Goal: Information Seeking & Learning: Learn about a topic

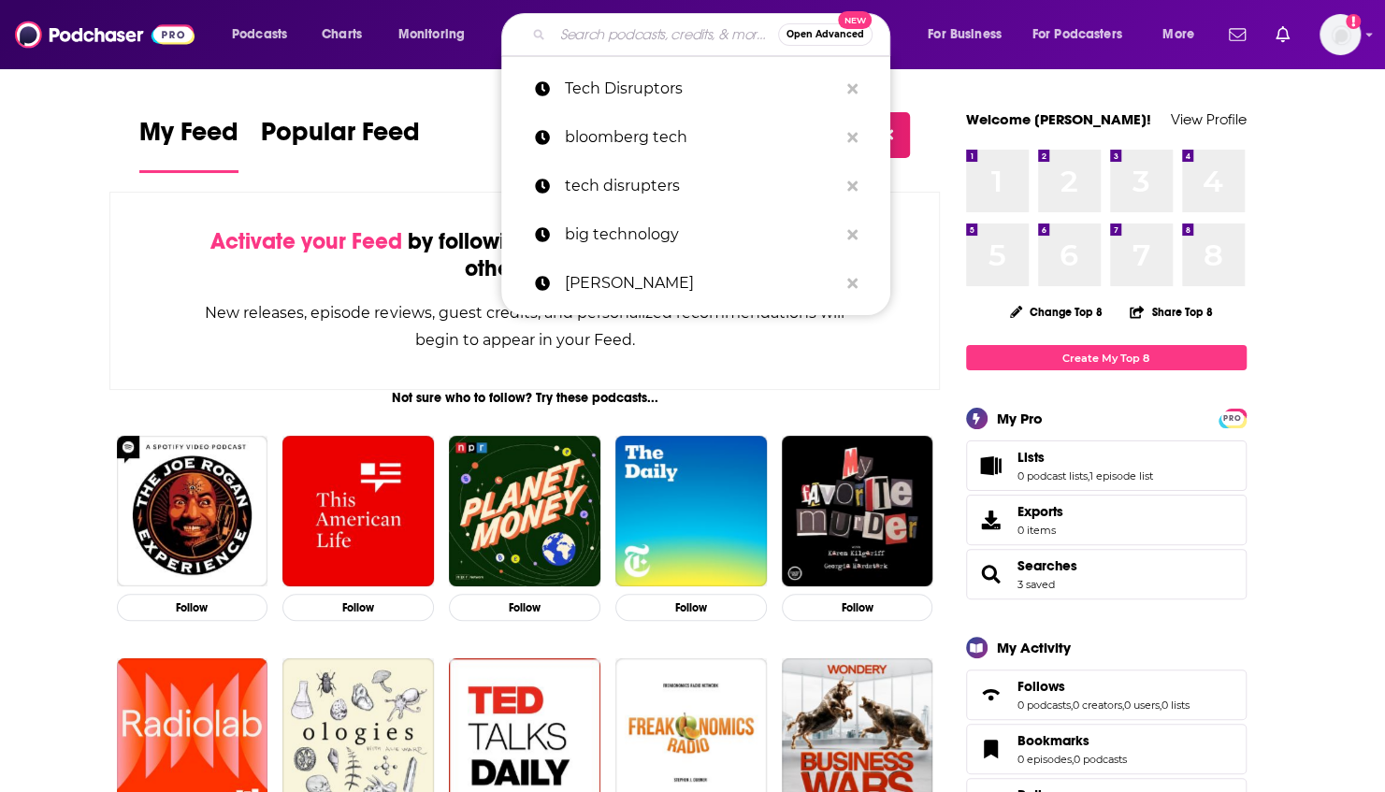
click at [601, 31] on input "Search podcasts, credits, & more..." at bounding box center [665, 35] width 225 height 30
paste input "Voices of Innovation"
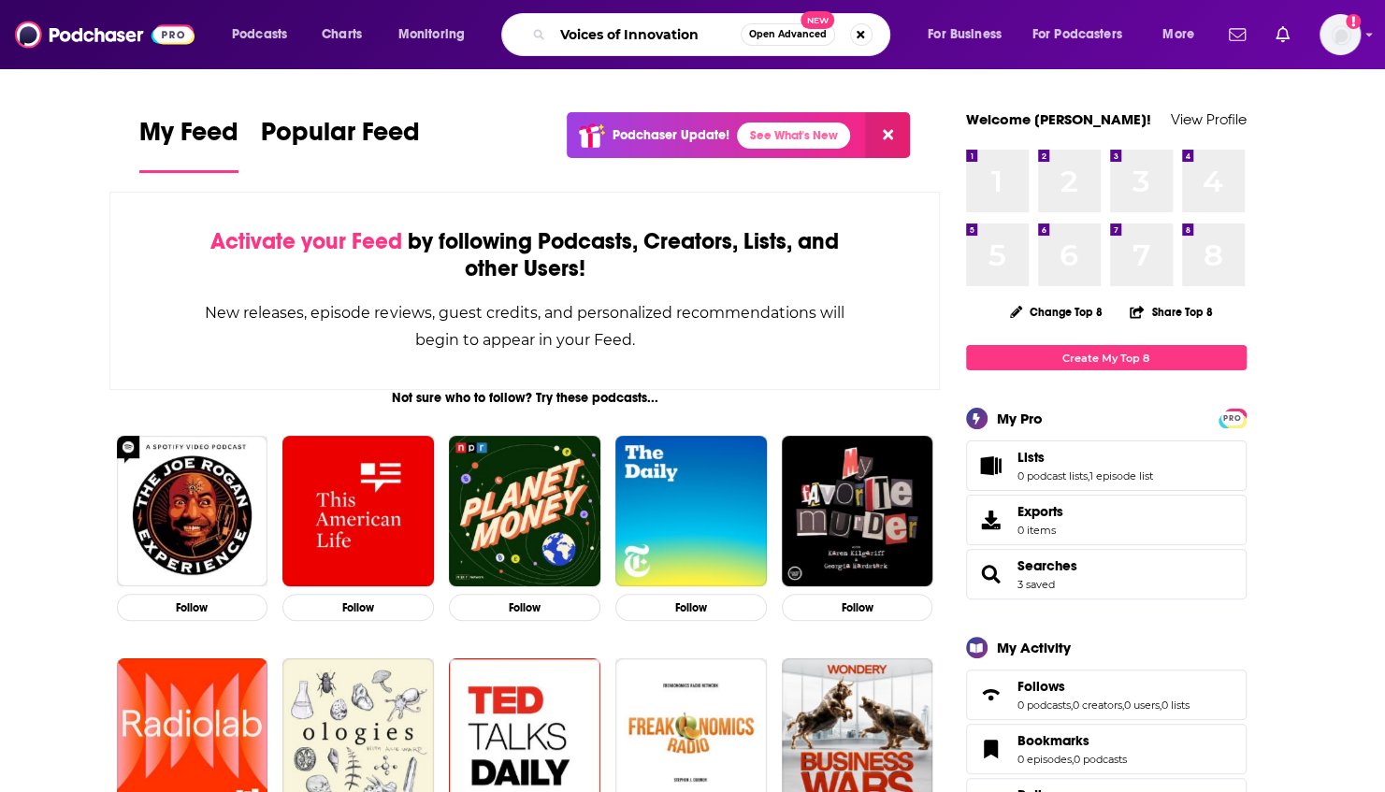
type input "Voices of Innovation"
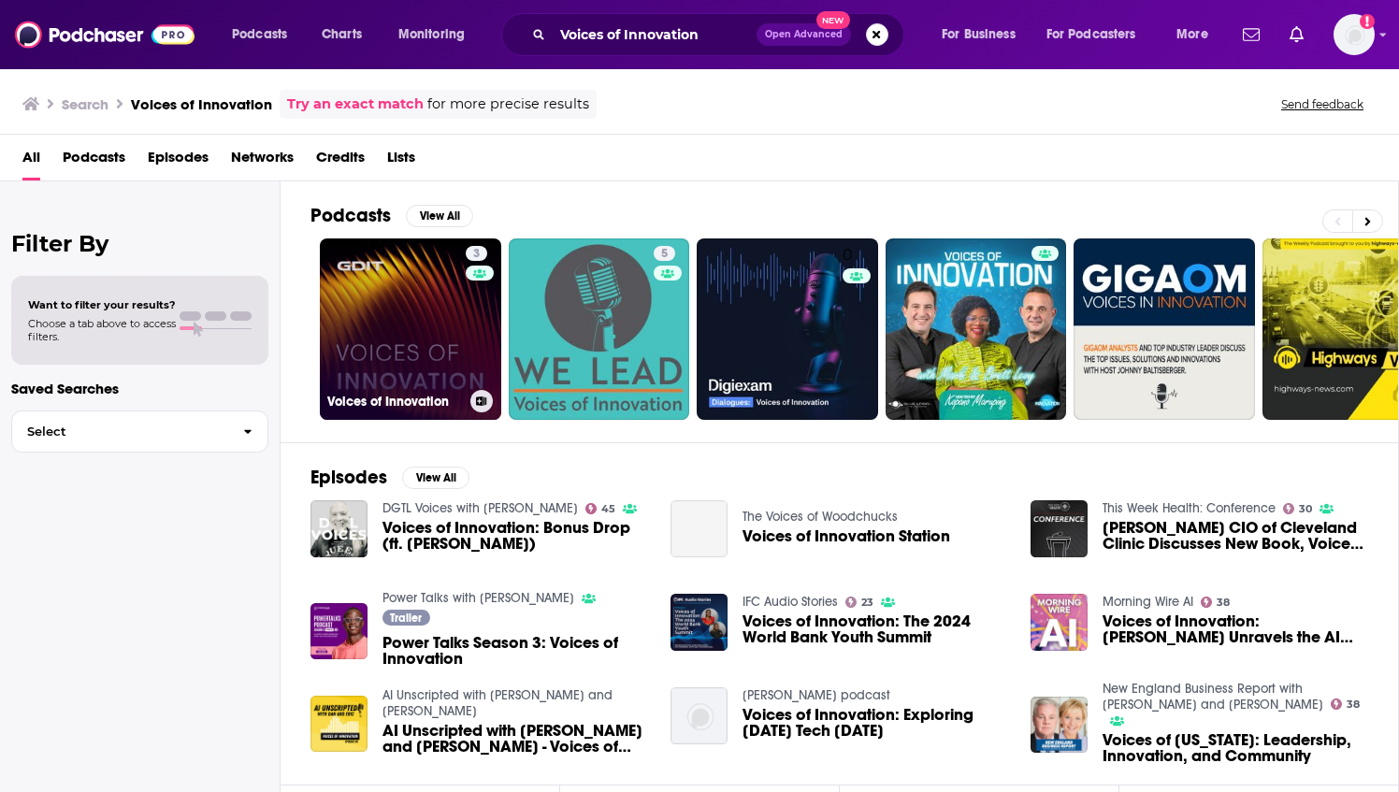
click at [382, 305] on link "3 Voices of Innovation" at bounding box center [410, 328] width 181 height 181
click at [419, 315] on link "3 Voices of Innovation" at bounding box center [410, 328] width 181 height 181
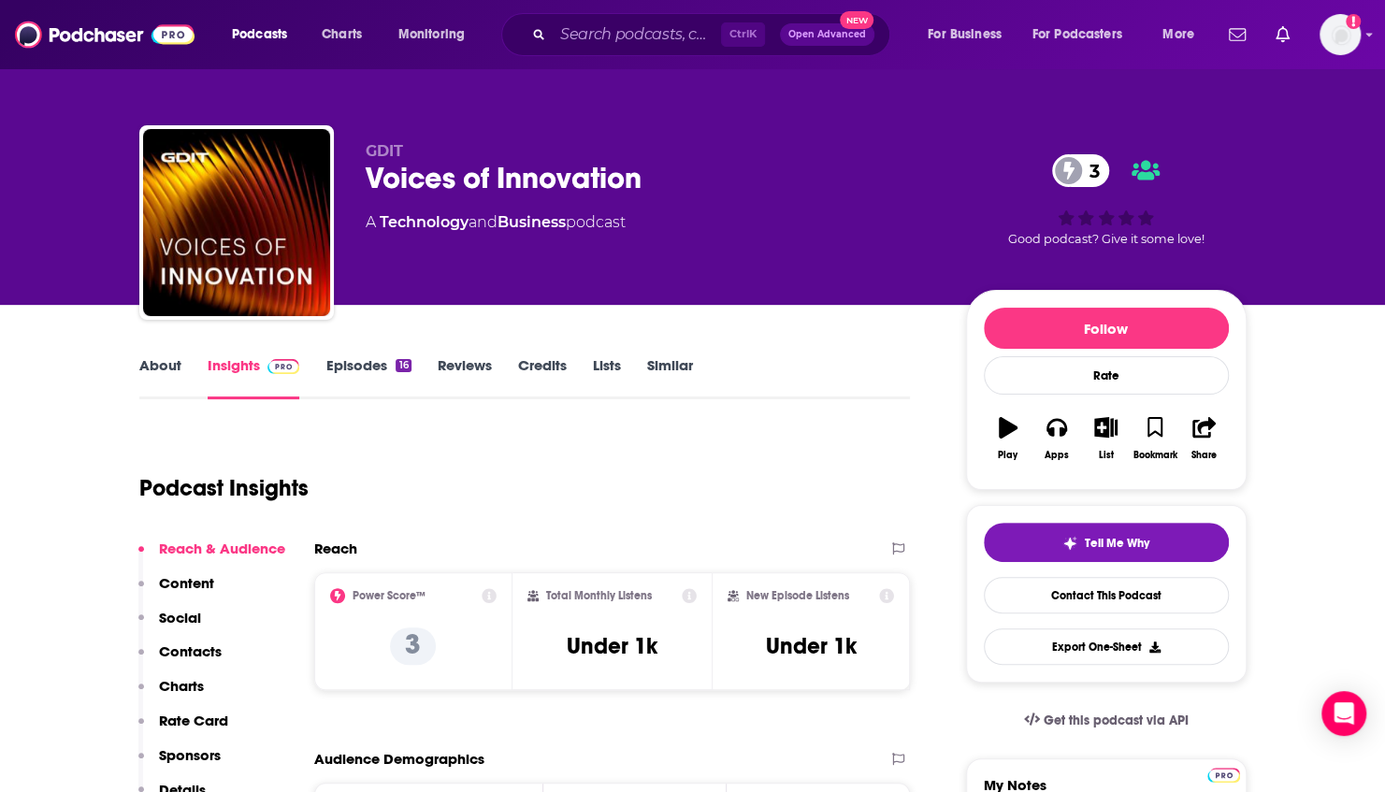
click at [379, 363] on link "Episodes 16" at bounding box center [367, 377] width 85 height 43
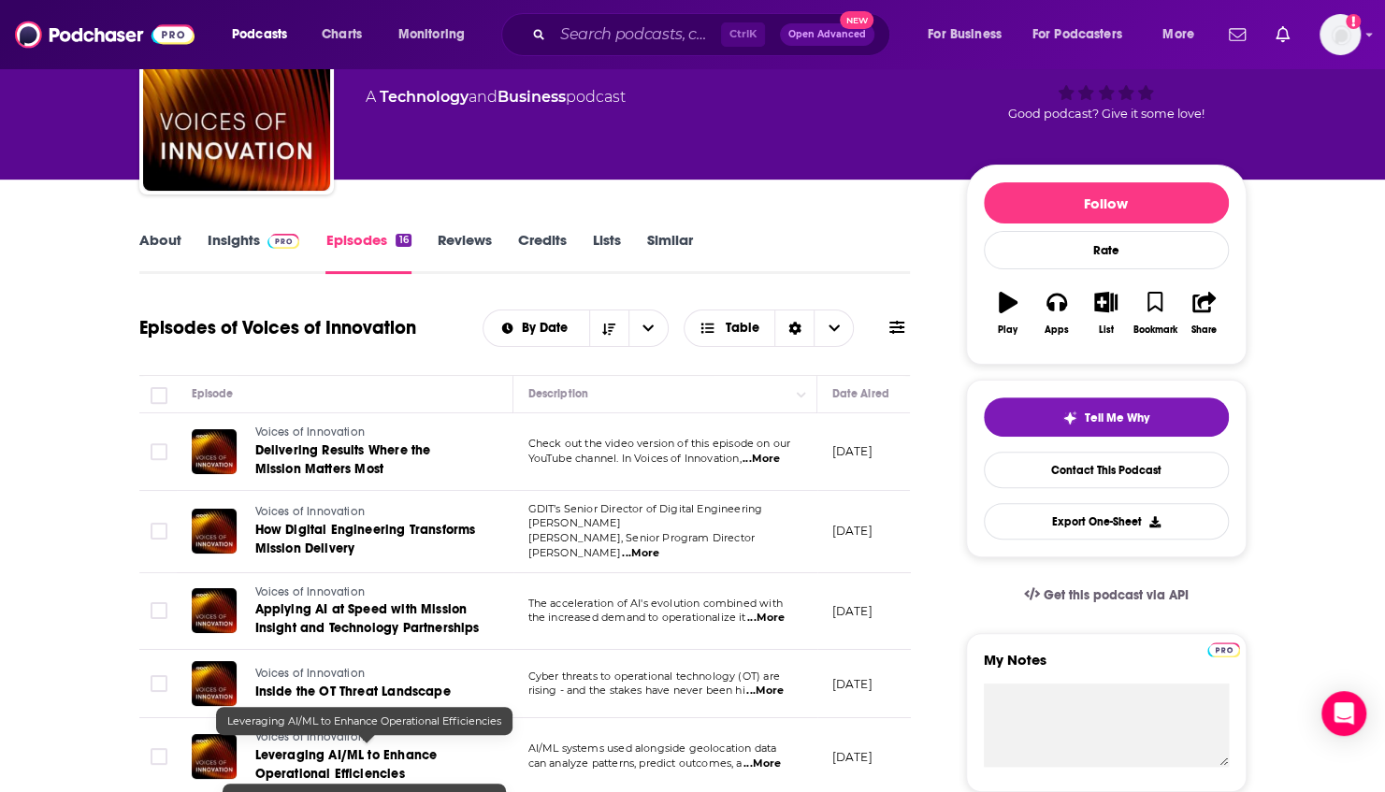
scroll to position [94, 0]
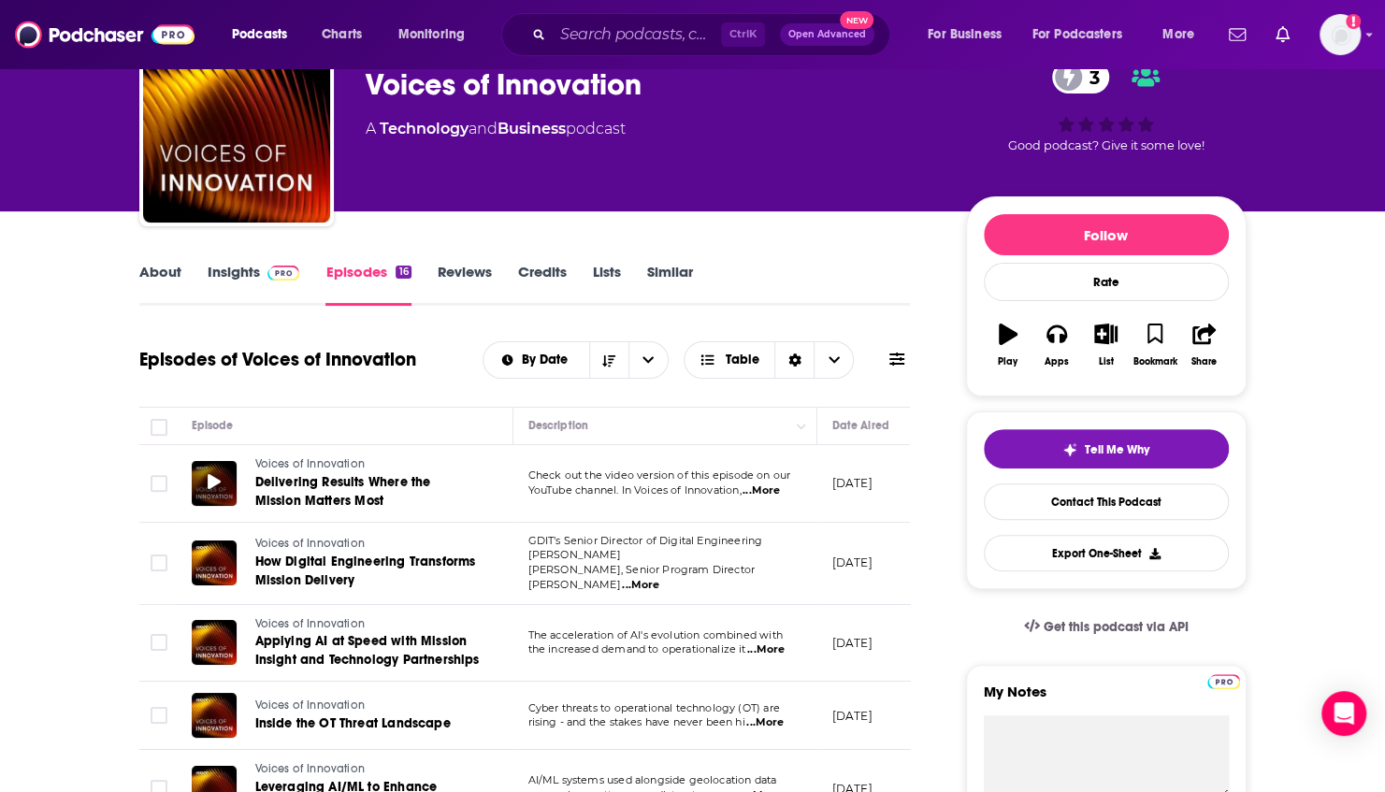
click at [215, 483] on icon at bounding box center [214, 481] width 13 height 15
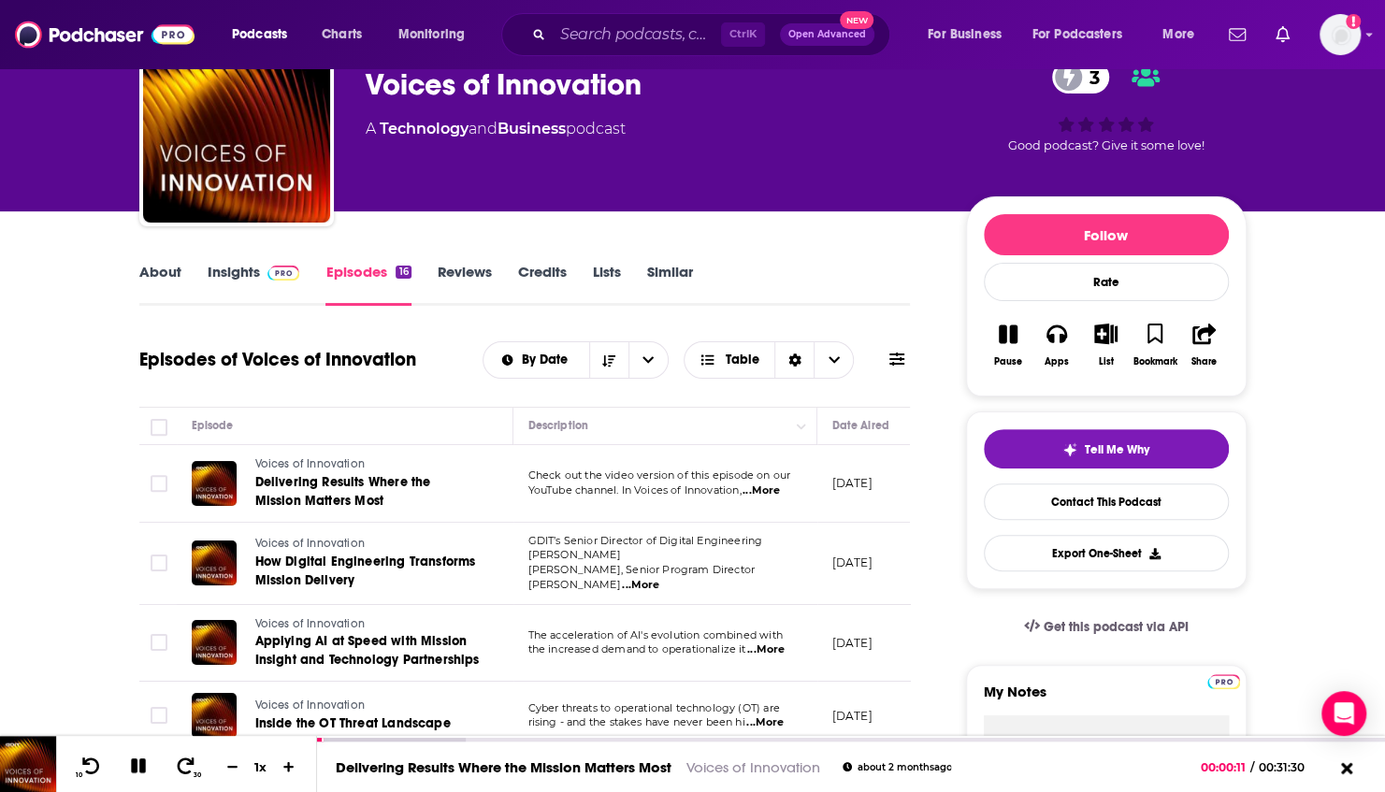
scroll to position [0, 0]
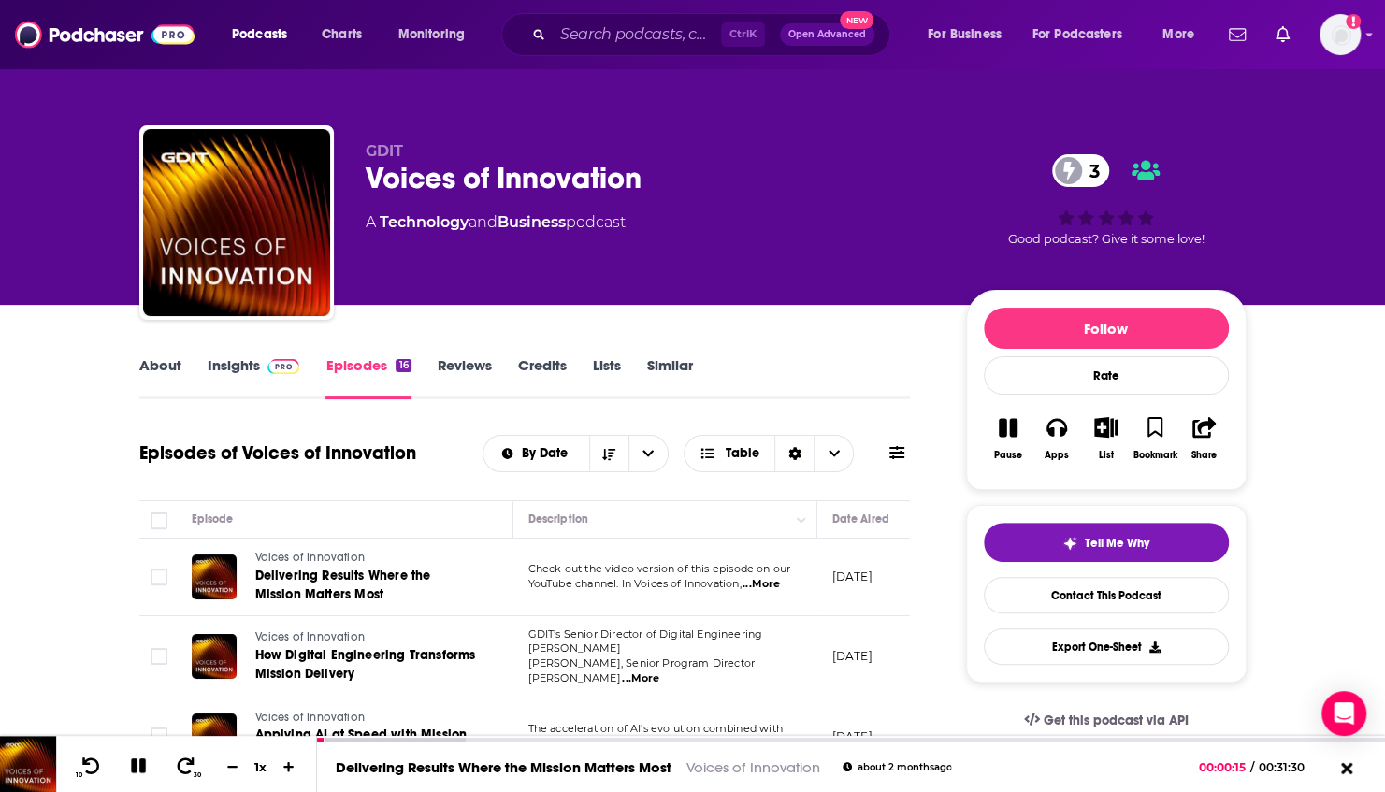
click at [175, 372] on link "About" at bounding box center [160, 377] width 42 height 43
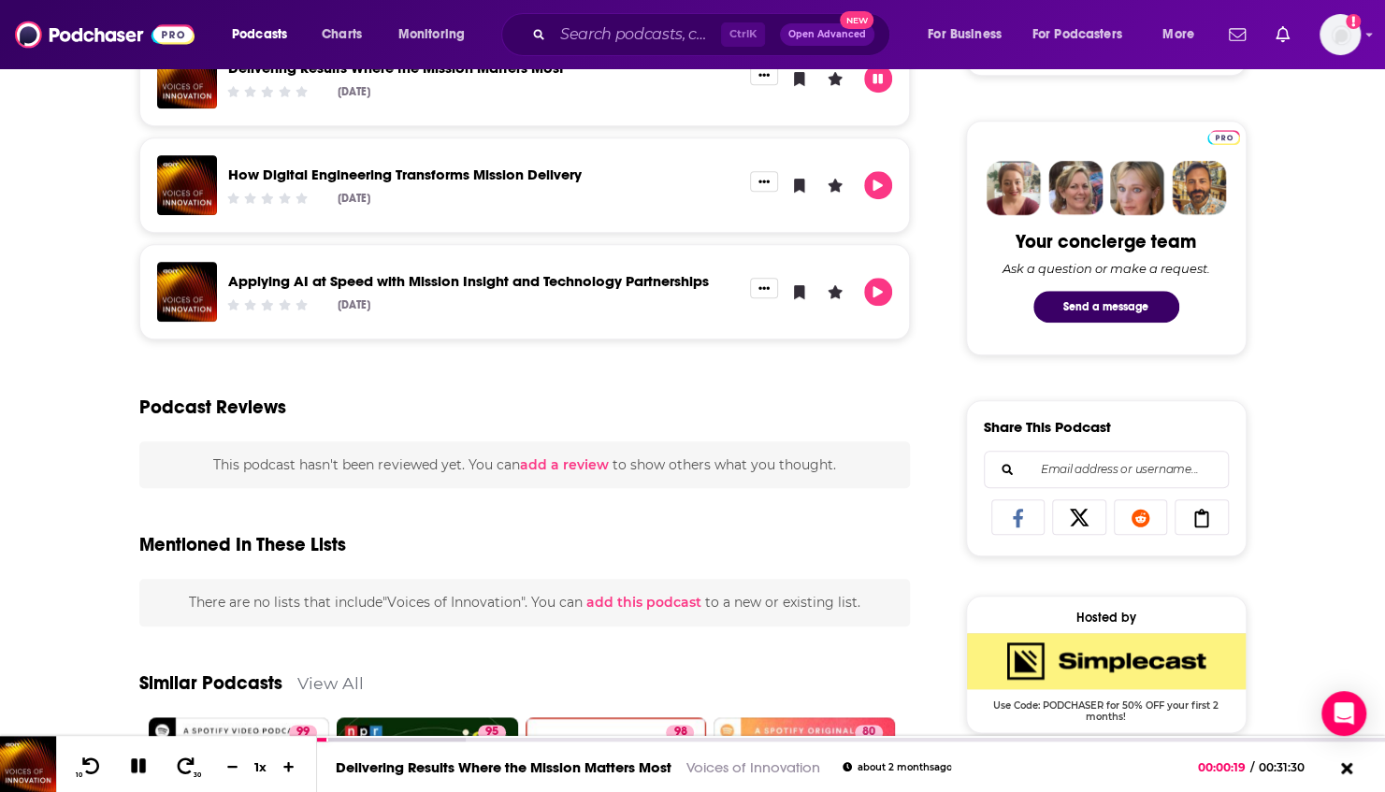
scroll to position [1309, 0]
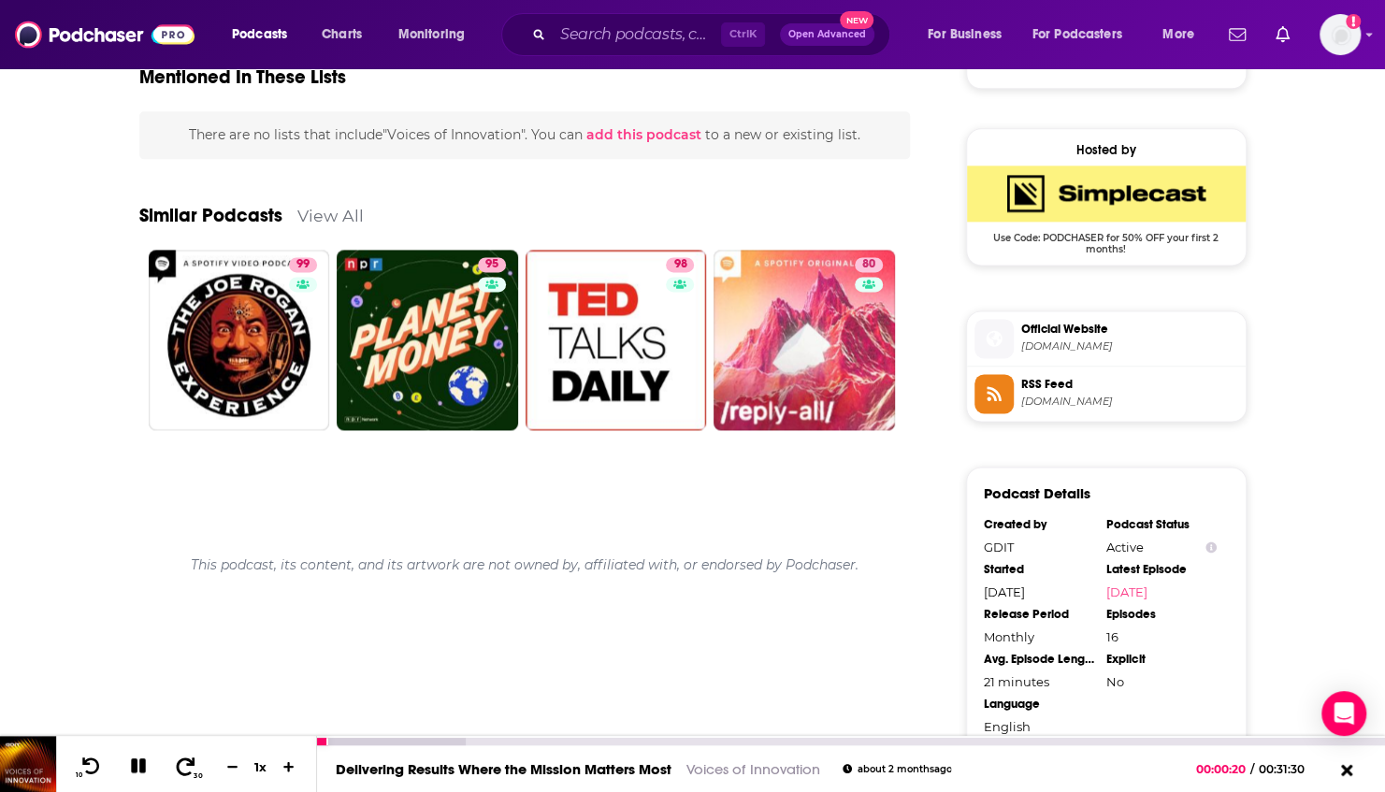
click at [189, 763] on icon at bounding box center [185, 766] width 23 height 19
click at [89, 767] on icon at bounding box center [90, 766] width 23 height 19
click at [90, 766] on icon at bounding box center [90, 766] width 23 height 19
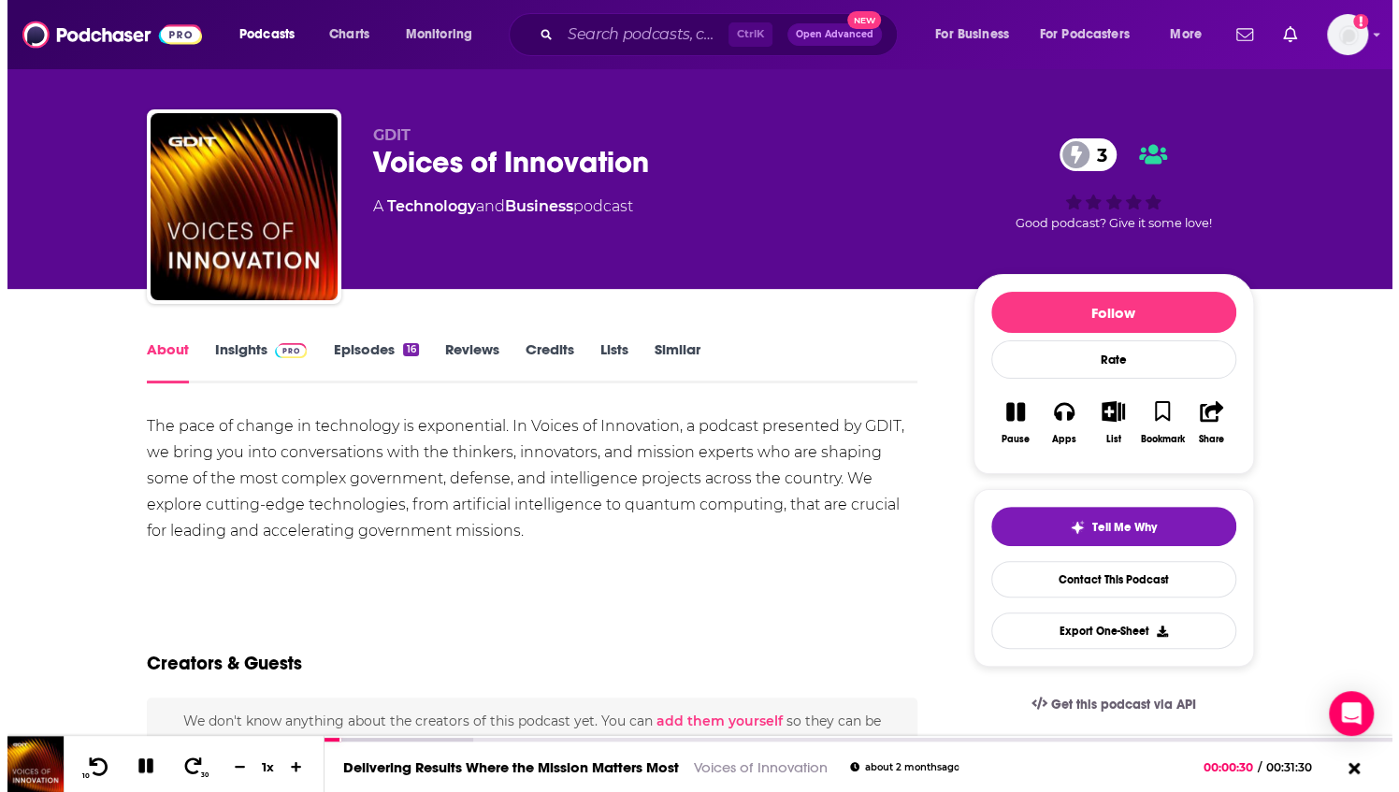
scroll to position [0, 0]
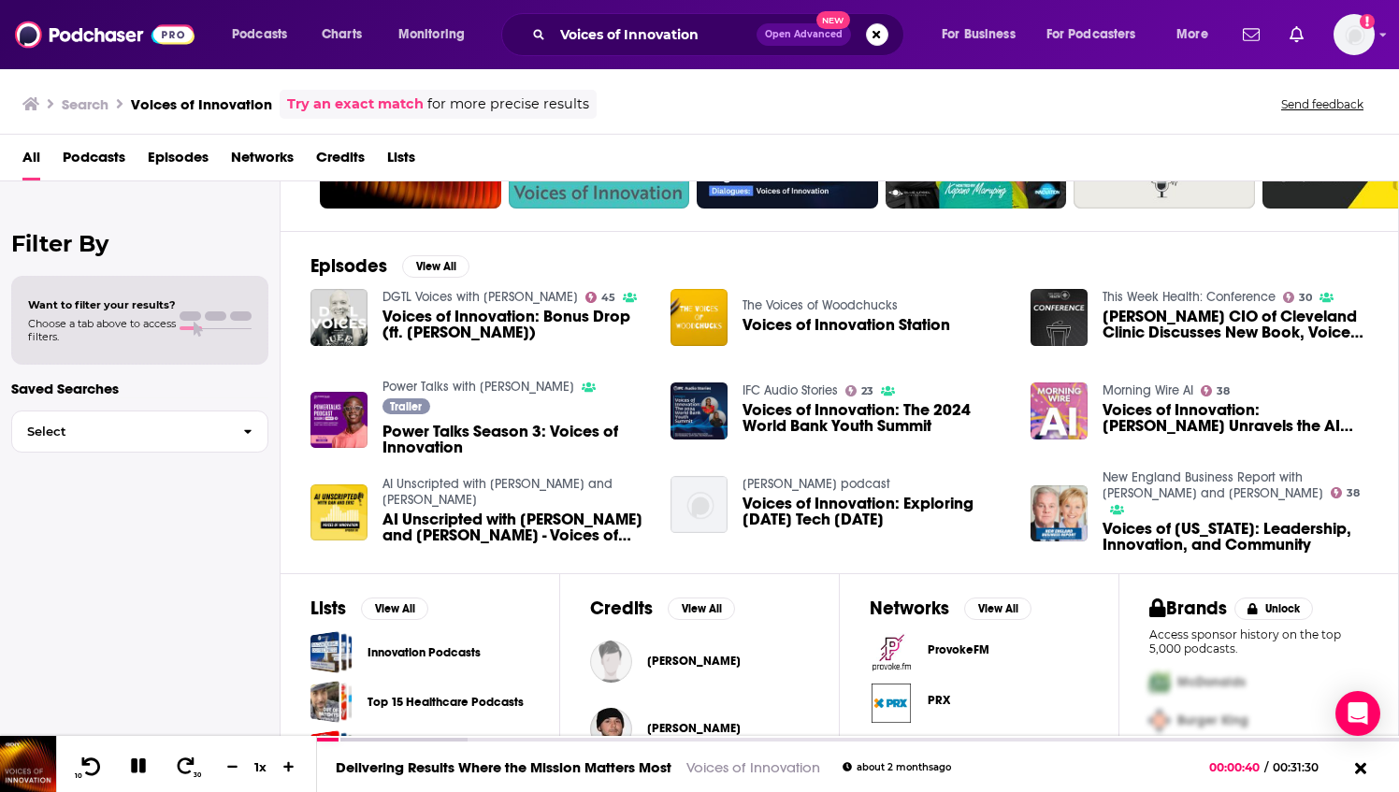
scroll to position [24, 0]
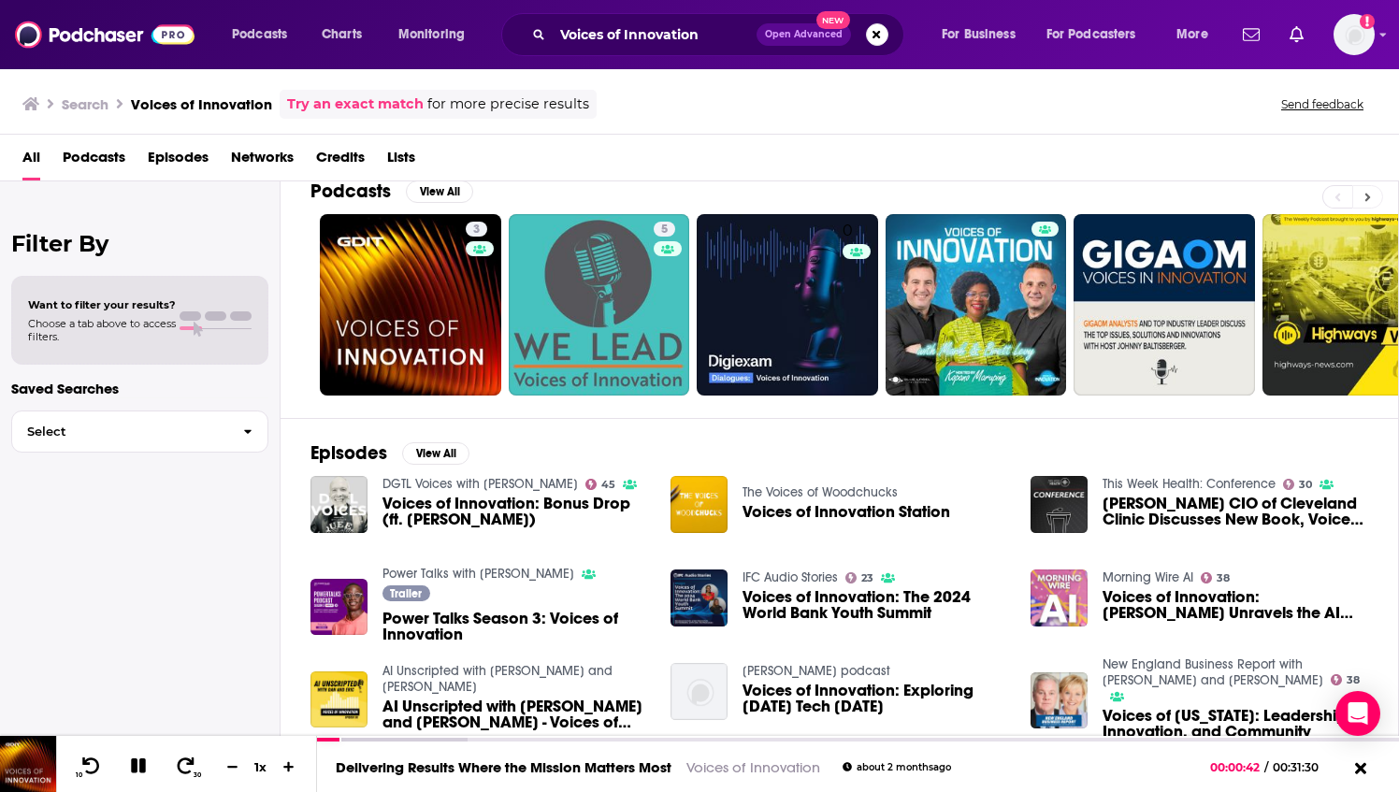
click at [1375, 188] on button at bounding box center [1367, 196] width 31 height 23
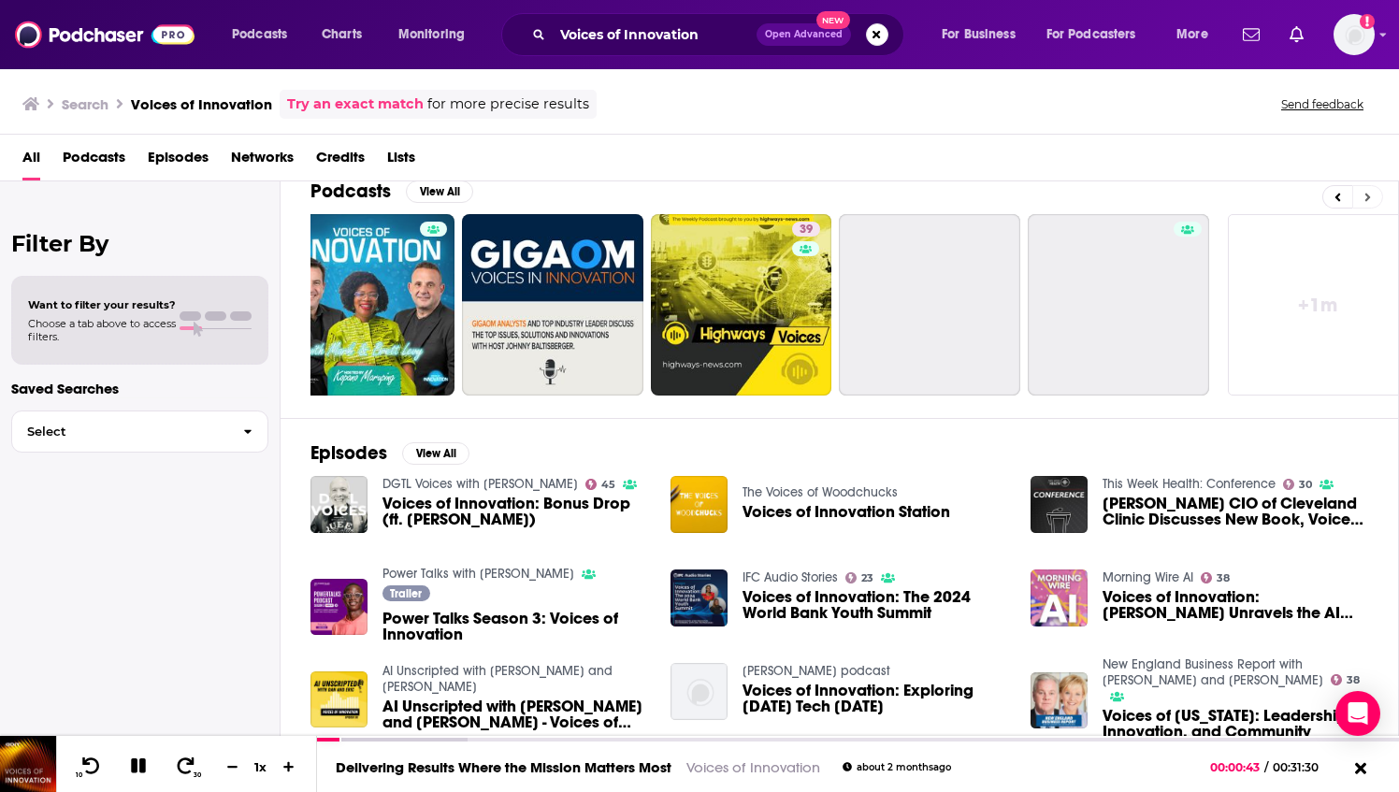
scroll to position [0, 628]
